Goal: Task Accomplishment & Management: Manage account settings

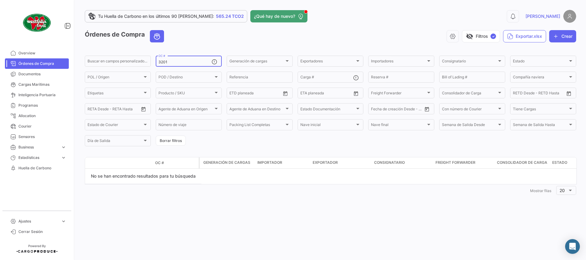
click at [190, 62] on input "3201" at bounding box center [185, 62] width 53 height 4
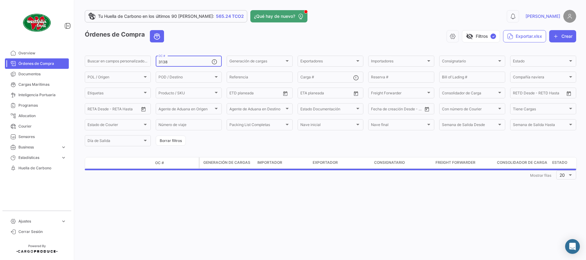
type input "3138"
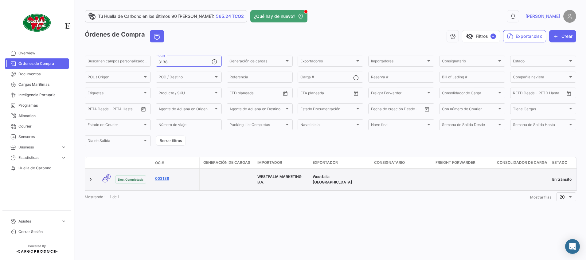
click at [163, 176] on link "003138" at bounding box center [175, 179] width 41 height 6
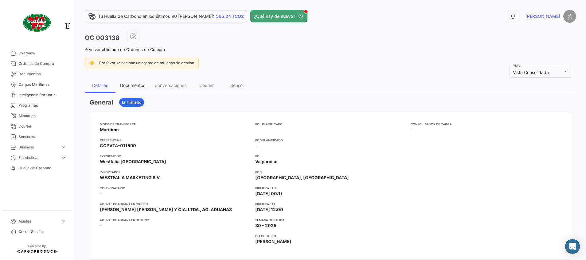
click at [131, 87] on div "Documentos" at bounding box center [132, 85] width 25 height 5
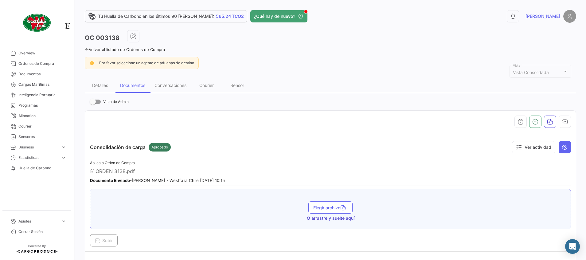
click at [148, 48] on link "Volver al listado de Órdenes de Compra" at bounding box center [125, 49] width 80 height 5
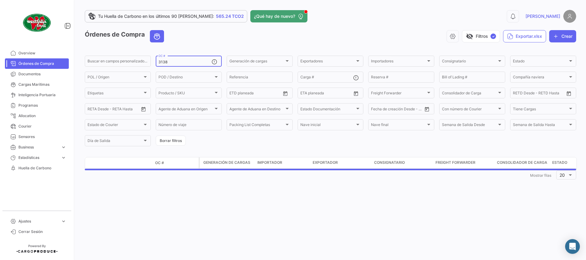
click at [188, 60] on input "3138" at bounding box center [185, 62] width 53 height 4
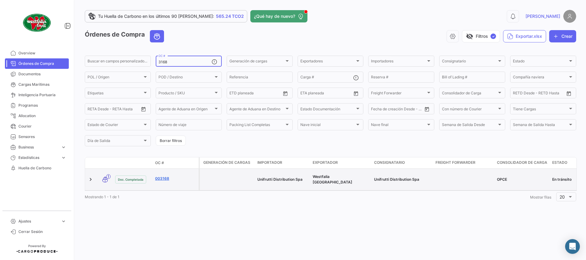
type input "3168"
click at [160, 176] on link "003168" at bounding box center [175, 179] width 41 height 6
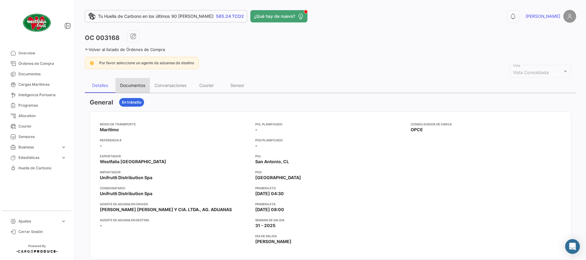
click at [135, 86] on div "Documentos" at bounding box center [132, 85] width 25 height 5
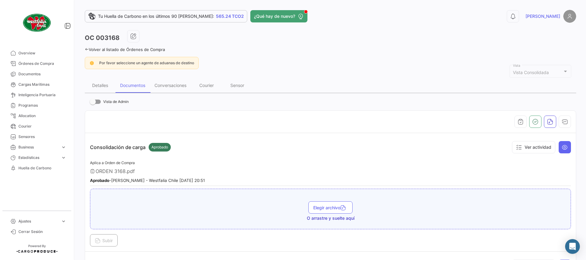
click at [142, 49] on link "Volver al listado de Órdenes de Compra" at bounding box center [125, 49] width 80 height 5
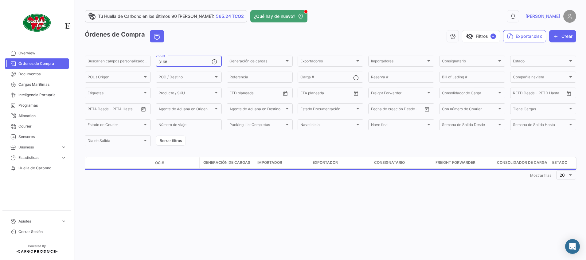
click at [190, 63] on input "3168" at bounding box center [185, 62] width 53 height 4
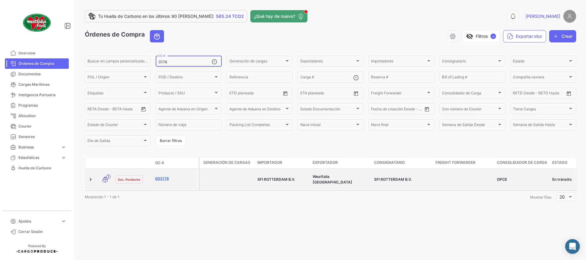
type input "3176"
click at [168, 176] on link "003176" at bounding box center [175, 179] width 41 height 6
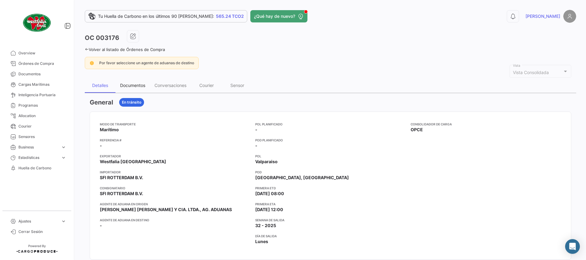
click at [139, 85] on div "Documentos" at bounding box center [132, 85] width 25 height 5
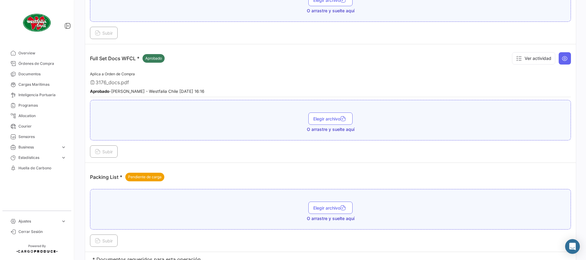
scroll to position [184, 0]
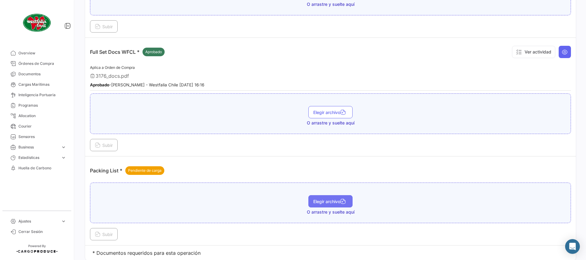
click at [311, 204] on button "Elegir archivo" at bounding box center [330, 201] width 44 height 12
click at [108, 235] on span "Subir" at bounding box center [104, 234] width 18 height 5
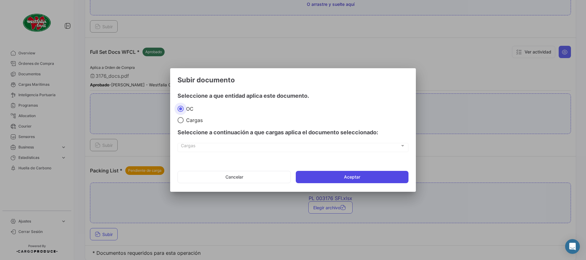
click at [351, 178] on button "Aceptar" at bounding box center [352, 177] width 113 height 12
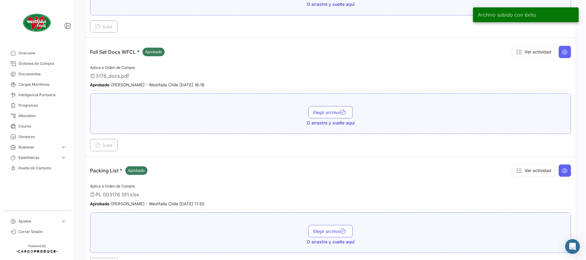
click at [562, 53] on icon at bounding box center [565, 52] width 6 height 6
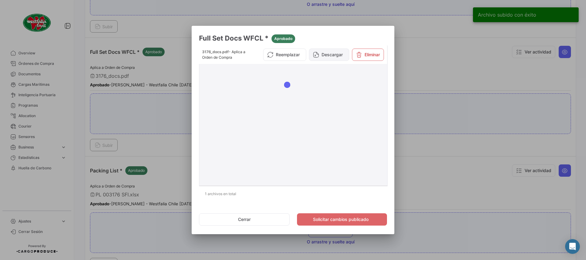
click at [328, 56] on button "Descargar" at bounding box center [329, 55] width 40 height 12
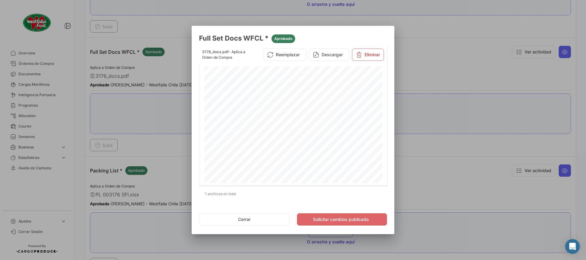
click at [445, 65] on div at bounding box center [293, 130] width 586 height 260
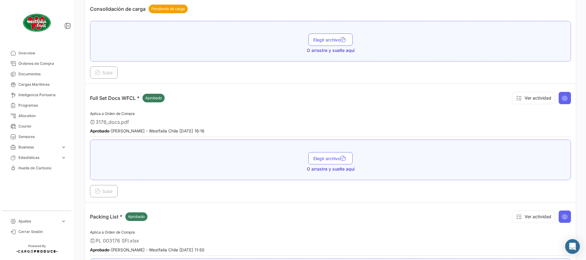
scroll to position [92, 0]
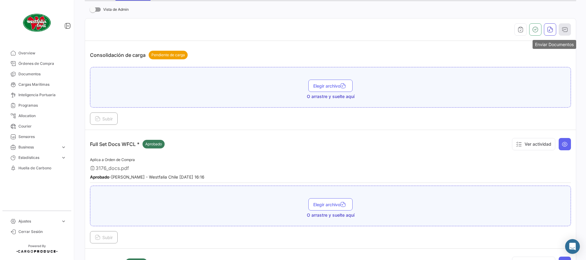
click at [562, 30] on icon "button" at bounding box center [565, 29] width 6 height 6
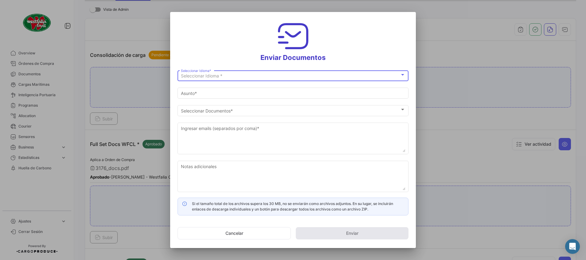
click at [198, 77] on span "Seleccionar Idioma *" at bounding box center [201, 75] width 41 height 5
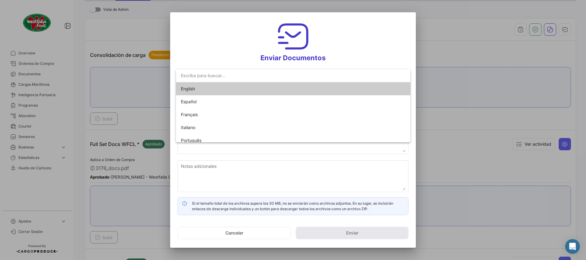
click at [193, 89] on span "English" at bounding box center [188, 88] width 14 height 5
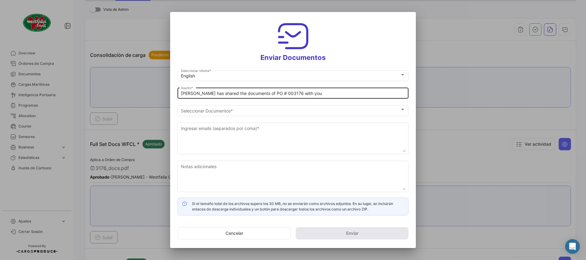
click at [247, 90] on div "[PERSON_NAME] has shared the documents of PO # 003176 with you [PERSON_NAME] *" at bounding box center [293, 93] width 225 height 12
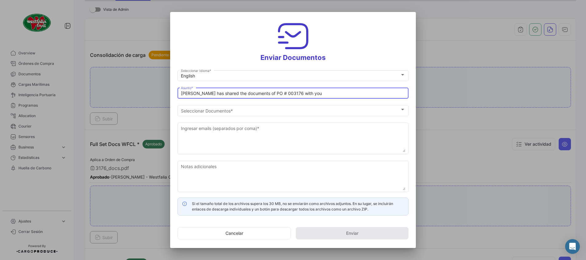
drag, startPoint x: 259, startPoint y: 93, endPoint x: 146, endPoint y: 82, distance: 113.0
click at [146, 82] on div "Enviar Documentos English Seleccionar Idioma * [PERSON_NAME] has shared the doc…" at bounding box center [293, 130] width 586 height 260
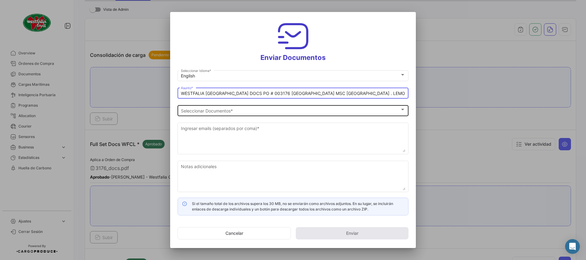
type input "WESTFALIA [GEOGRAPHIC_DATA] DOCS PO # 003176 [GEOGRAPHIC_DATA] MSC [GEOGRAPHIC_…"
click at [222, 112] on span "Seleccionar Documentos" at bounding box center [290, 110] width 219 height 5
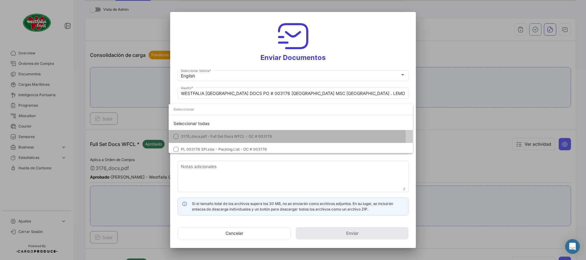
click at [206, 137] on span "3176_docs.pdf - Full Set Docs WFCL - OC # 003176" at bounding box center [226, 136] width 91 height 5
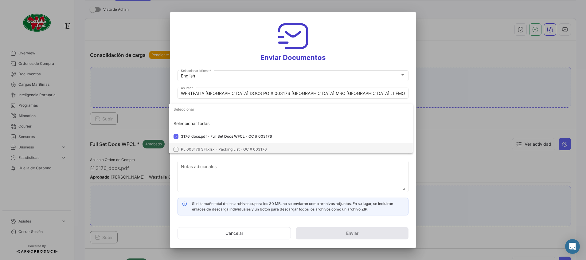
click at [206, 147] on span "PL 003176 SFI.xlsx - Packing List - OC # 003176" at bounding box center [224, 149] width 86 height 5
click at [224, 38] on div at bounding box center [293, 130] width 586 height 260
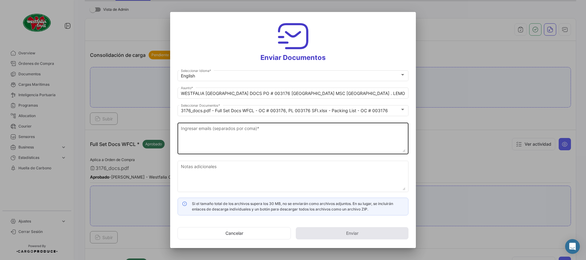
click at [221, 128] on textarea "Ingresar emails (separados por coma) *" at bounding box center [293, 138] width 225 height 27
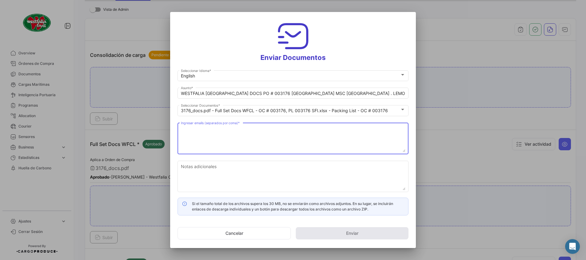
paste textarea "[EMAIL_ADDRESS][DOMAIN_NAME], [EMAIL_ADDRESS][DOMAIN_NAME], [EMAIL_ADDRESS][DOM…"
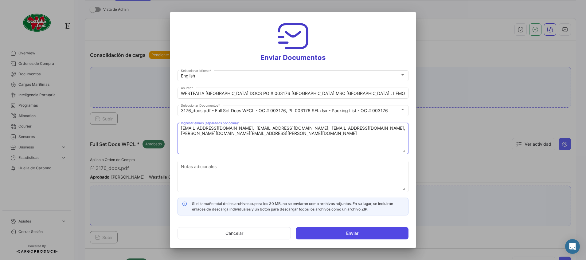
type textarea "[EMAIL_ADDRESS][DOMAIN_NAME], [EMAIL_ADDRESS][DOMAIN_NAME], [EMAIL_ADDRESS][DOM…"
click at [322, 235] on button "Enviar" at bounding box center [352, 233] width 113 height 12
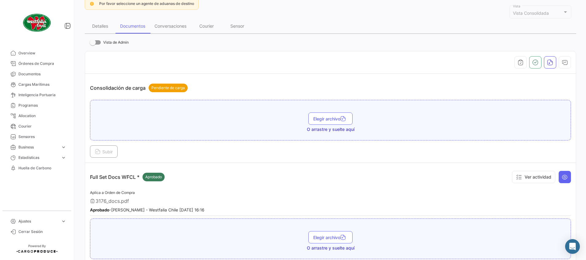
scroll to position [0, 0]
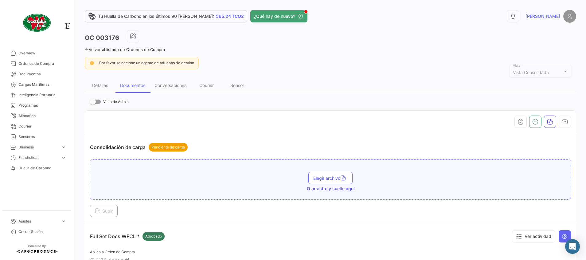
click at [146, 49] on link "Volver al listado de Órdenes de Compra" at bounding box center [125, 49] width 80 height 5
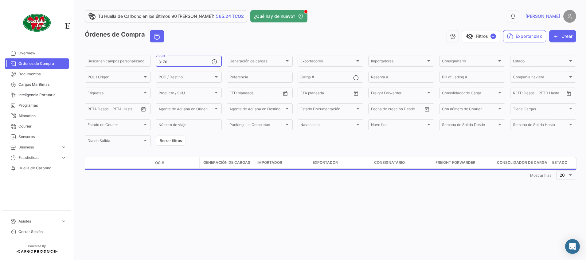
click at [170, 61] on input "3176" at bounding box center [185, 62] width 53 height 4
type input "3137"
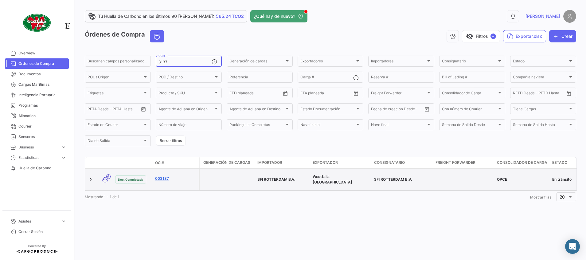
click at [162, 176] on link "003137" at bounding box center [175, 179] width 41 height 6
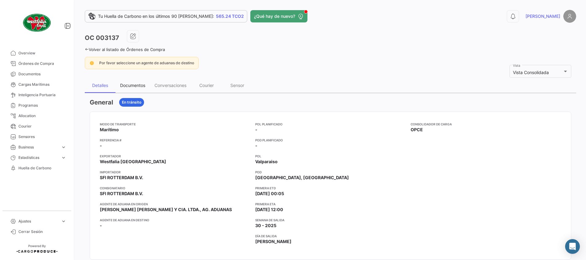
click at [140, 86] on div "Documentos" at bounding box center [132, 85] width 25 height 5
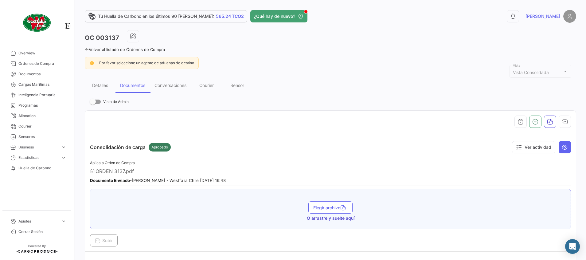
click at [131, 51] on link "Volver al listado de Órdenes de Compra" at bounding box center [125, 49] width 80 height 5
